Goal: Find specific page/section: Find specific page/section

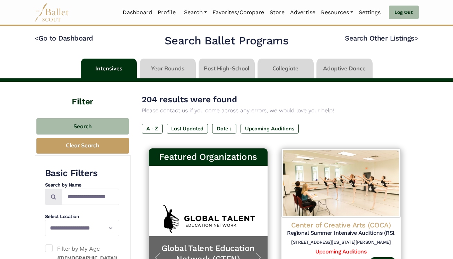
click at [223, 67] on link at bounding box center [227, 69] width 56 height 20
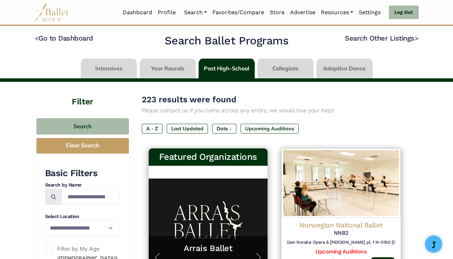
click at [223, 68] on link at bounding box center [227, 69] width 56 height 20
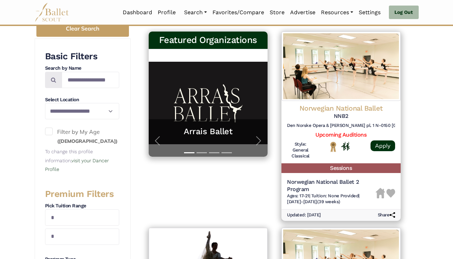
scroll to position [121, 0]
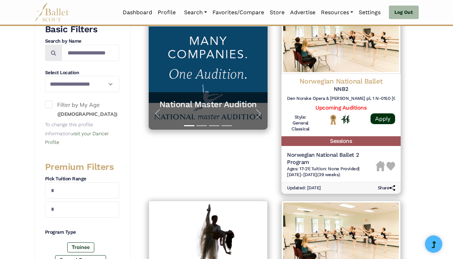
scroll to position [142, 0]
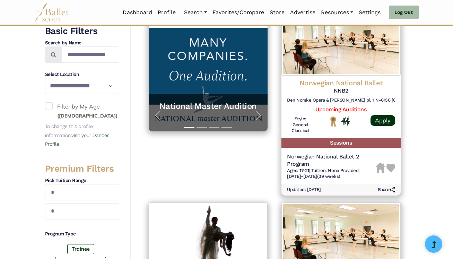
click at [50, 107] on span at bounding box center [49, 106] width 8 height 8
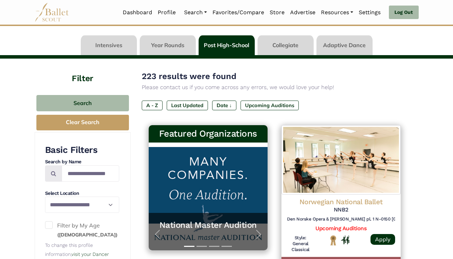
scroll to position [23, 0]
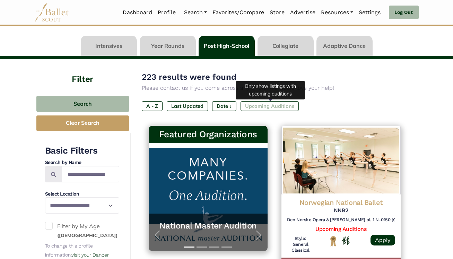
click at [260, 106] on label "Upcoming Auditions" at bounding box center [269, 106] width 58 height 10
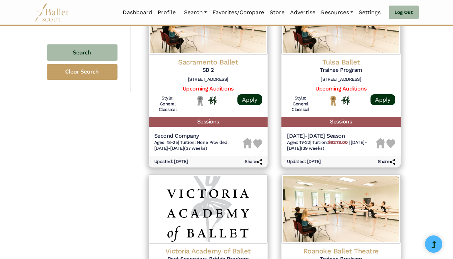
scroll to position [549, 0]
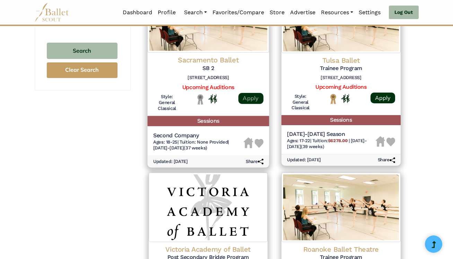
click at [250, 97] on link "Apply" at bounding box center [250, 98] width 25 height 11
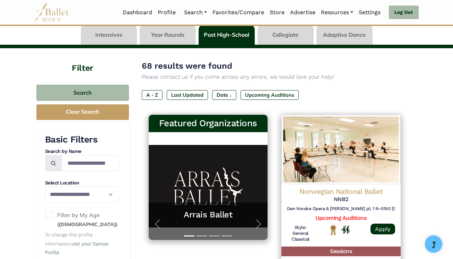
scroll to position [0, 0]
